Goal: Task Accomplishment & Management: Complete application form

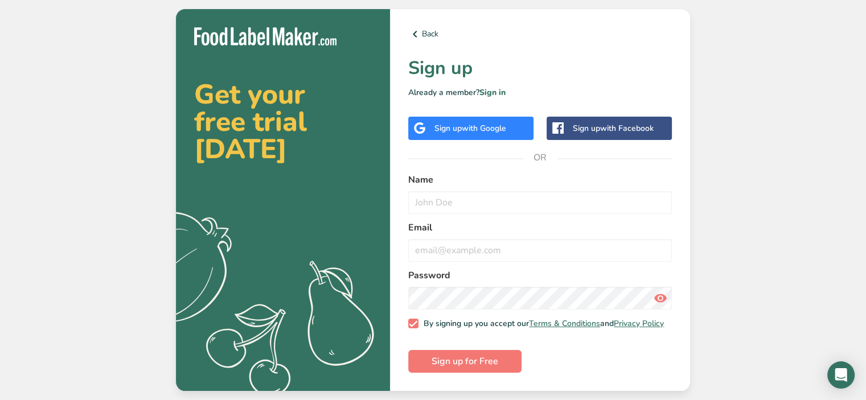
click at [512, 117] on div "Sign up with Google" at bounding box center [470, 128] width 125 height 23
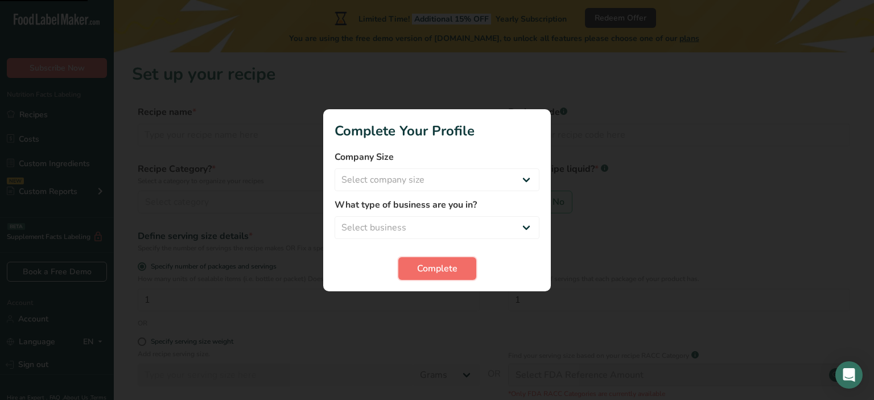
click at [433, 260] on button "Complete" at bounding box center [437, 268] width 78 height 23
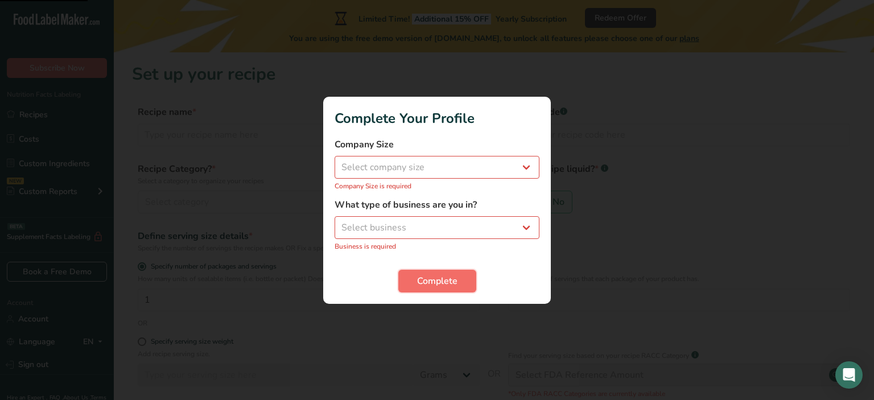
click at [441, 271] on button "Complete" at bounding box center [437, 281] width 78 height 23
click at [448, 283] on span "Complete" at bounding box center [437, 281] width 40 height 14
click at [446, 163] on select "Select company size Fewer than 10 Employees 10 to 50 Employees 51 to 500 Employ…" at bounding box center [437, 167] width 205 height 23
select select "2"
click at [335, 162] on select "Select company size Fewer than 10 Employees 10 to 50 Employees 51 to 500 Employ…" at bounding box center [437, 167] width 205 height 23
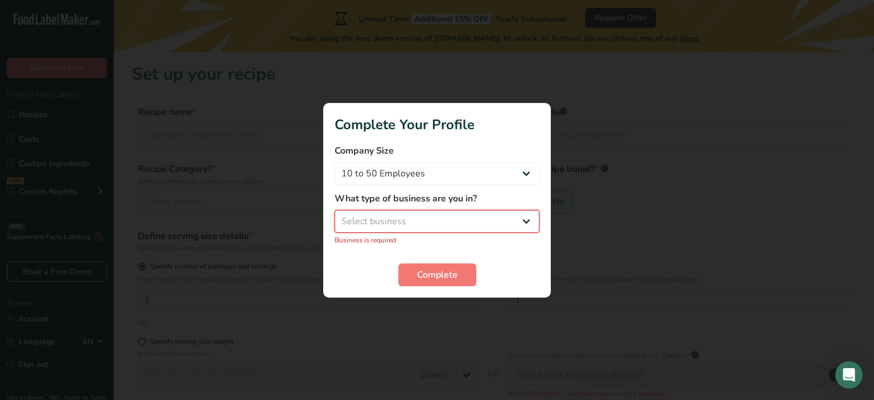
click at [433, 223] on select "Select business Packaged Food Manufacturer Restaurant & Cafe Bakery Meal Plans …" at bounding box center [437, 221] width 205 height 23
select select "1"
click at [335, 216] on select "Select business Packaged Food Manufacturer Restaurant & Cafe Bakery Meal Plans …" at bounding box center [437, 221] width 205 height 23
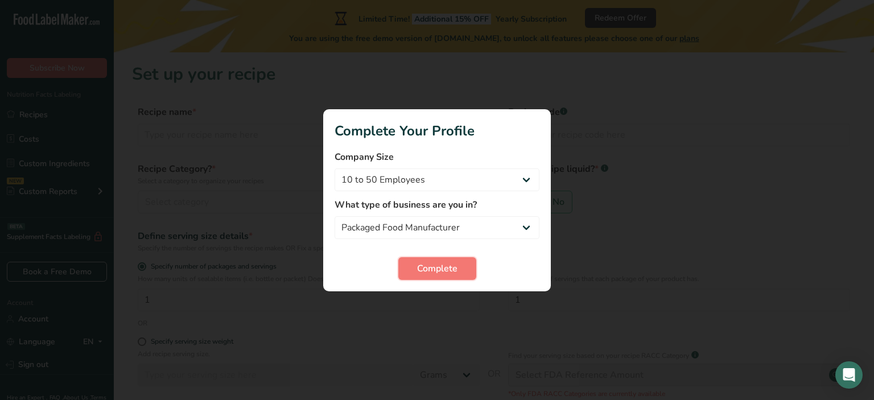
drag, startPoint x: 435, startPoint y: 261, endPoint x: 453, endPoint y: 279, distance: 25.8
click at [437, 261] on button "Complete" at bounding box center [437, 268] width 78 height 23
